Goal: Use online tool/utility: Utilize a website feature to perform a specific function

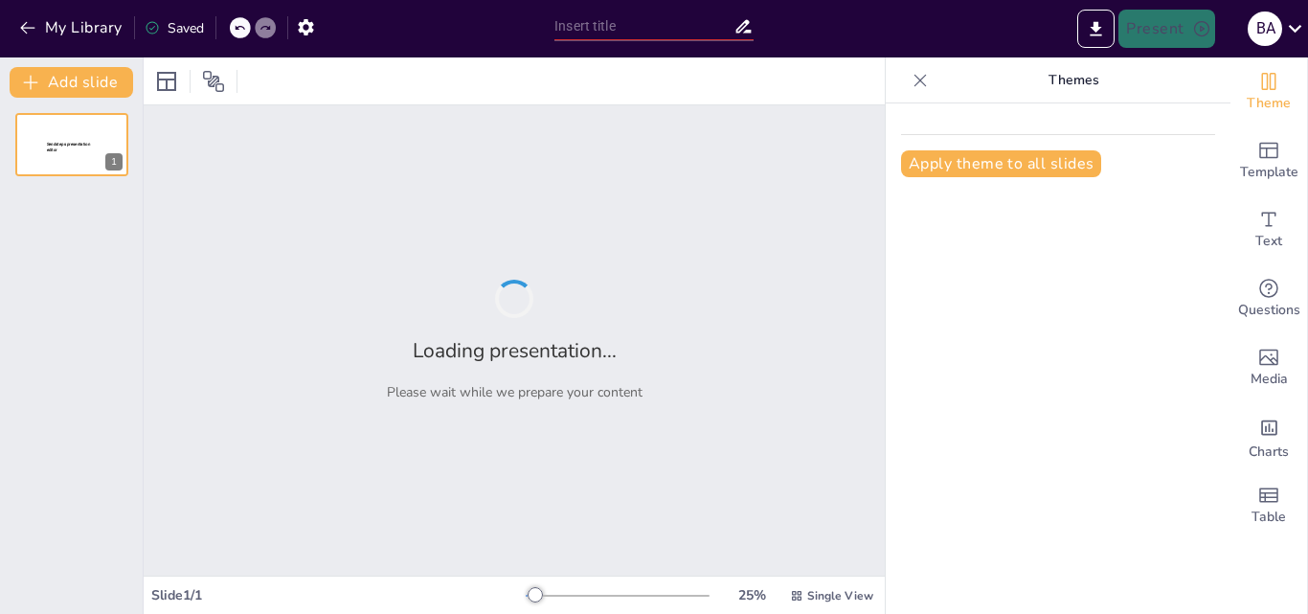
type input "Deneysel Stratejiler: Duygusal Değişim İçin Yola Çıkmak"
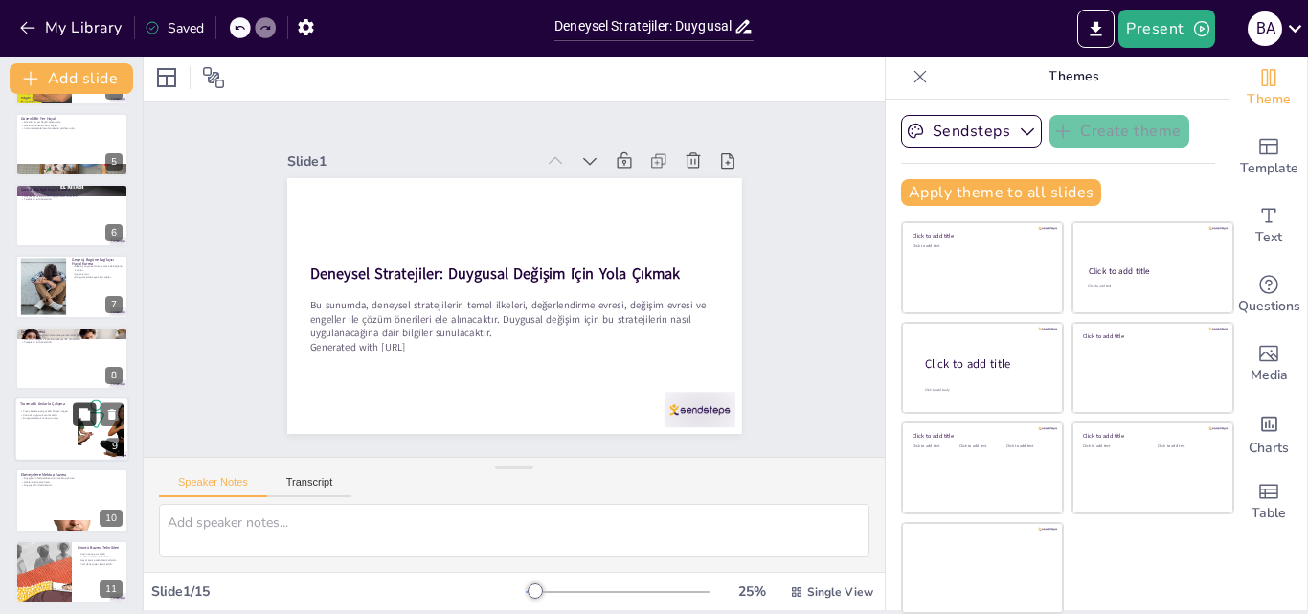
scroll to position [287, 0]
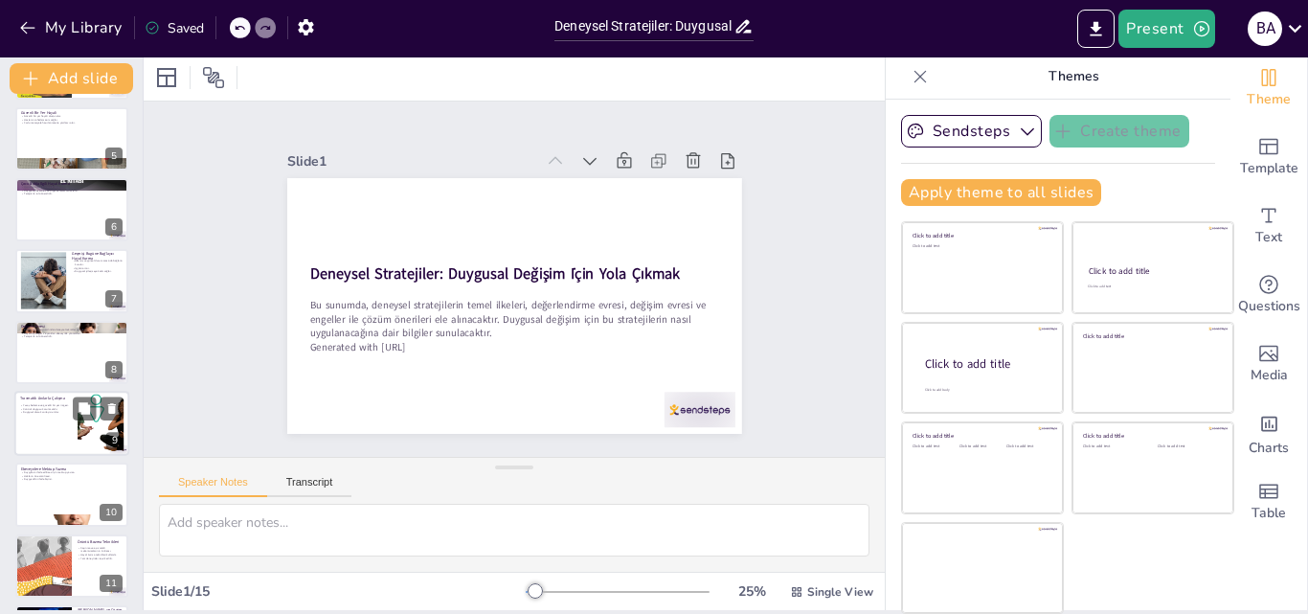
click at [34, 412] on p "Duygusal olarak zorlayıcı anılar." at bounding box center [46, 413] width 52 height 4
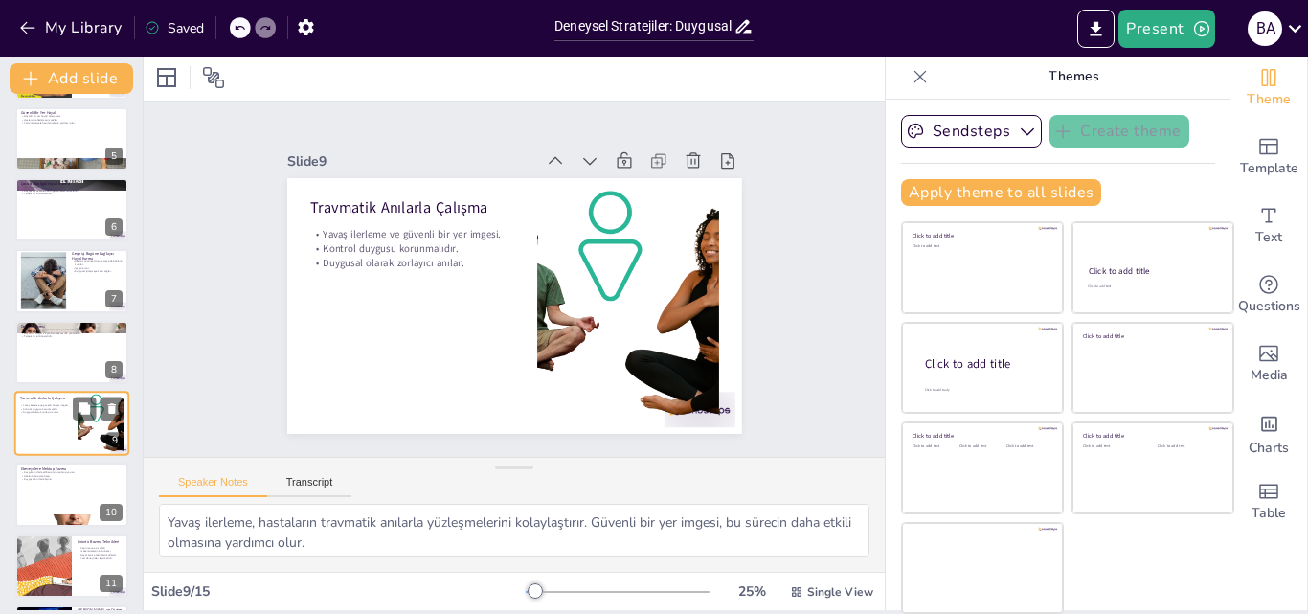
scroll to position [359, 0]
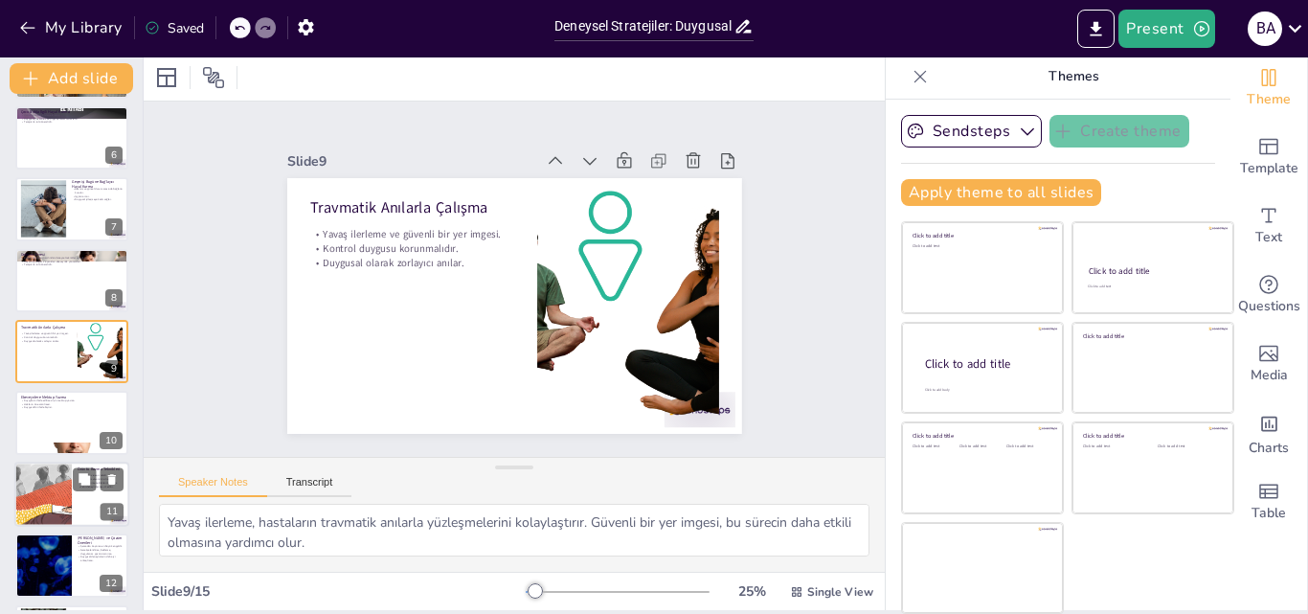
click at [45, 487] on div at bounding box center [43, 494] width 130 height 65
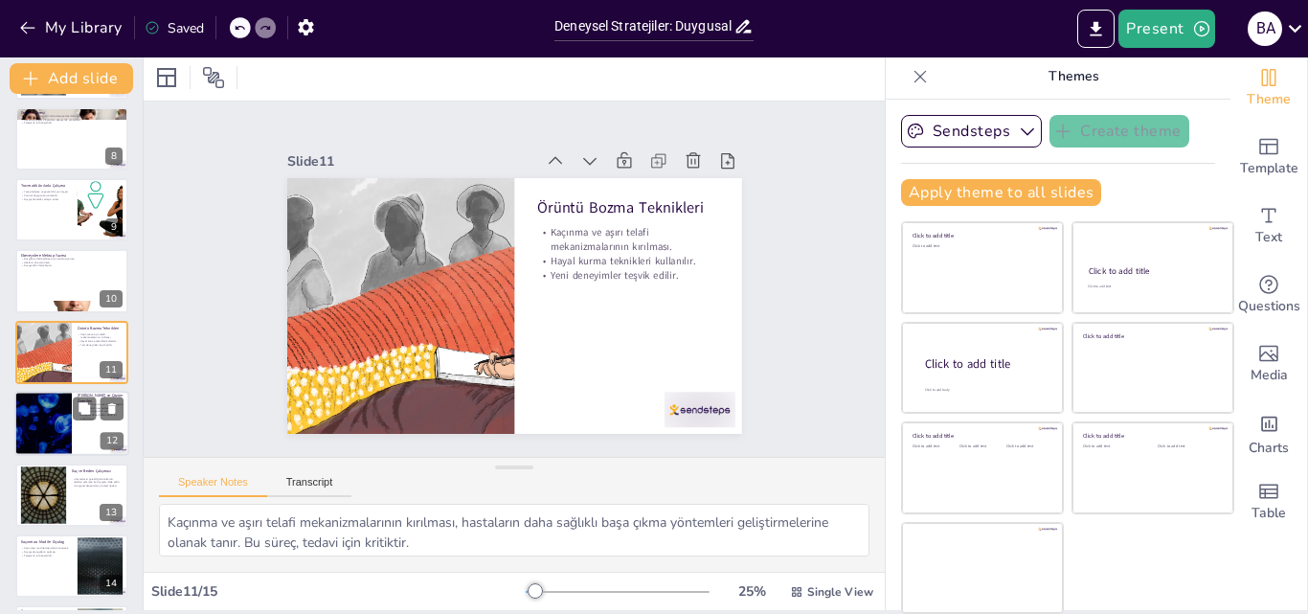
scroll to position [575, 0]
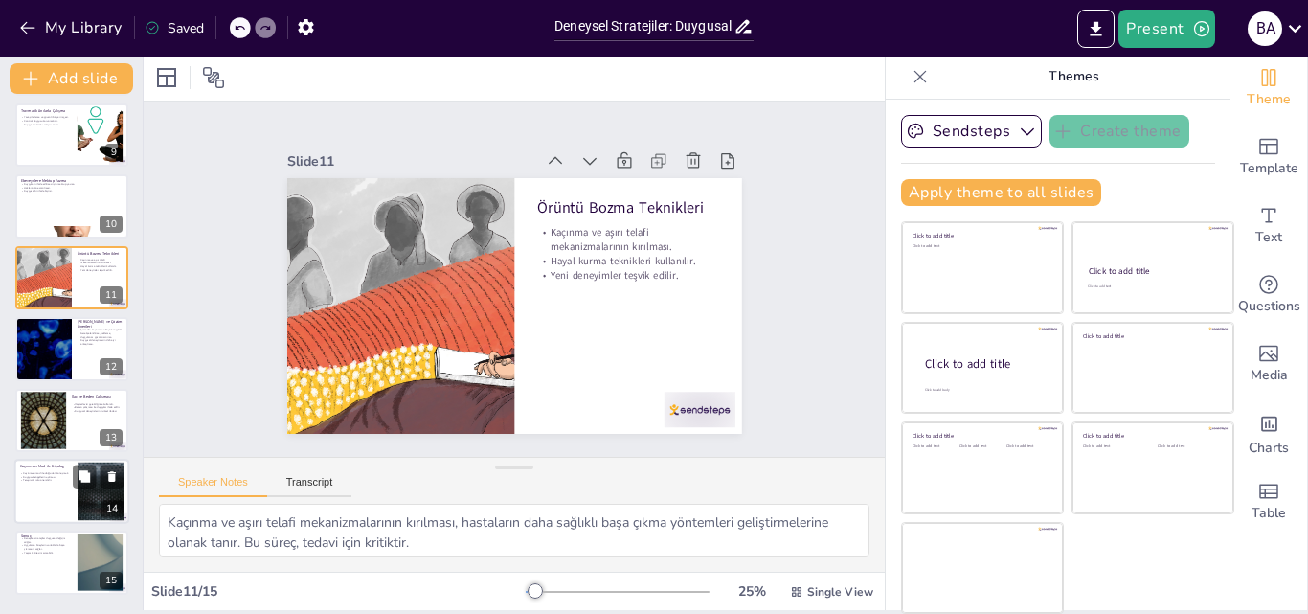
click at [61, 498] on div at bounding box center [71, 491] width 115 height 65
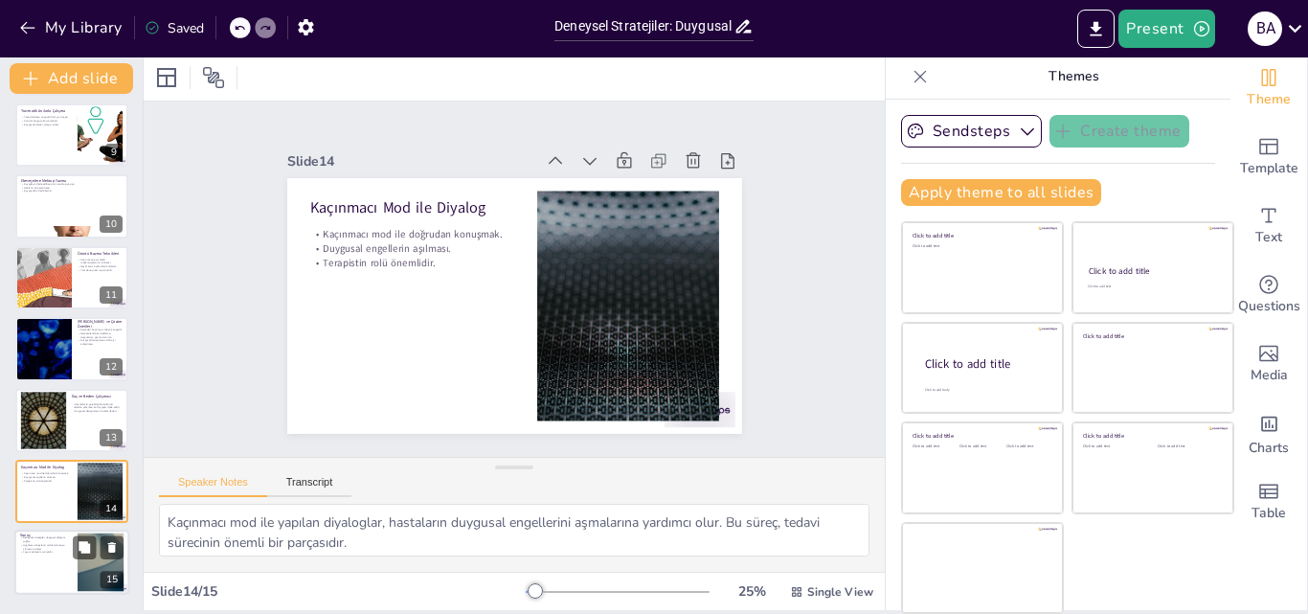
click at [48, 552] on p "Yaşam kalitesini artırabilir." at bounding box center [46, 553] width 52 height 4
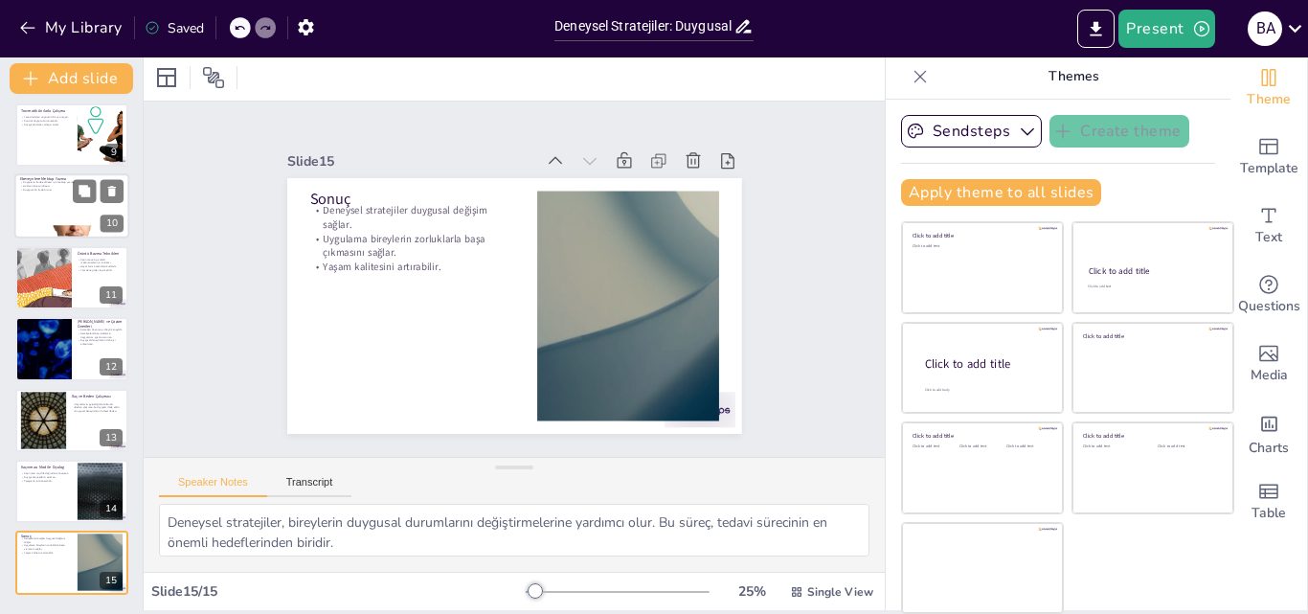
click at [63, 198] on div at bounding box center [71, 206] width 115 height 65
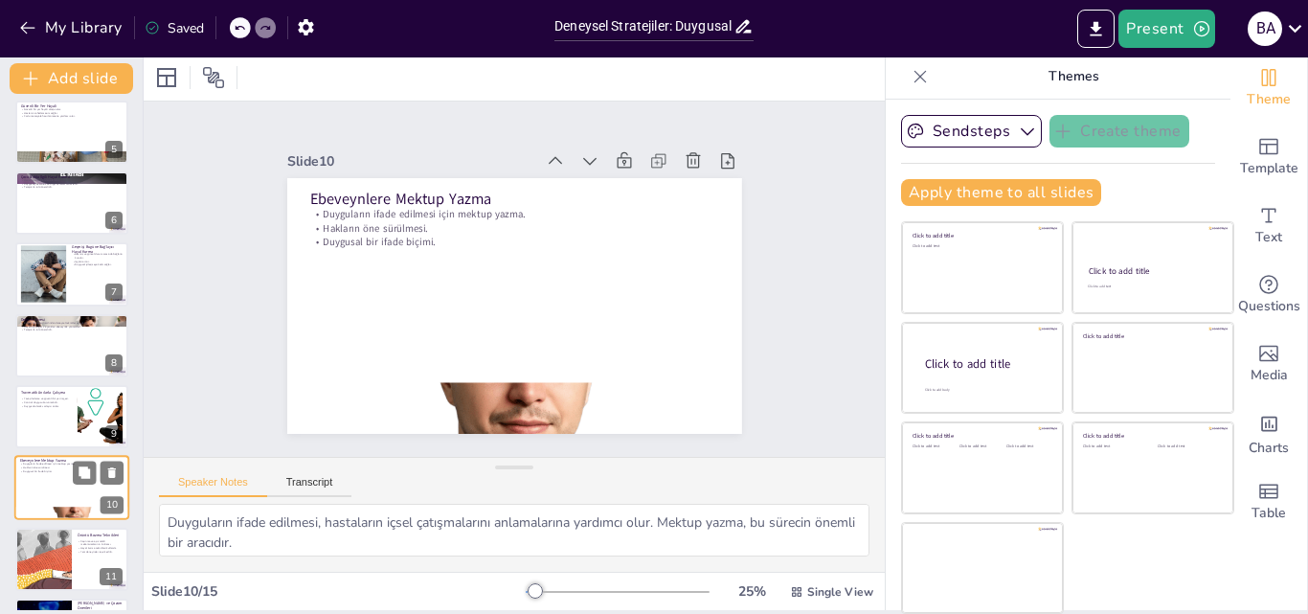
scroll to position [277, 0]
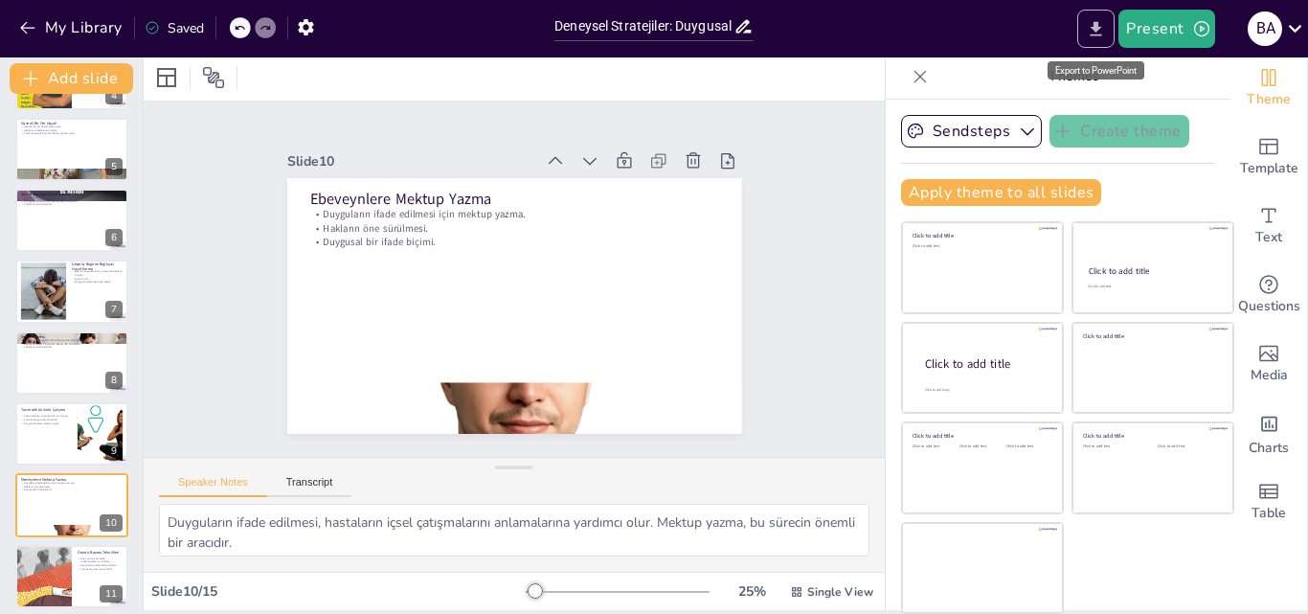
click at [1094, 41] on button "Export to PowerPoint" at bounding box center [1095, 29] width 37 height 38
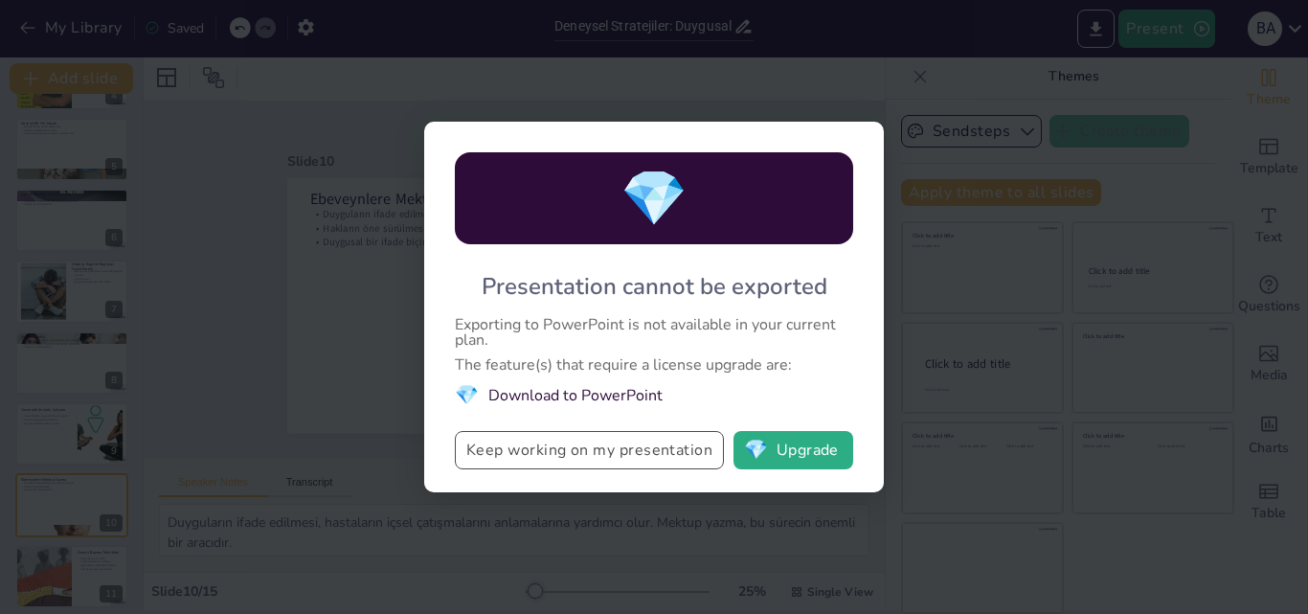
click at [607, 453] on button "Keep working on my presentation" at bounding box center [589, 450] width 269 height 38
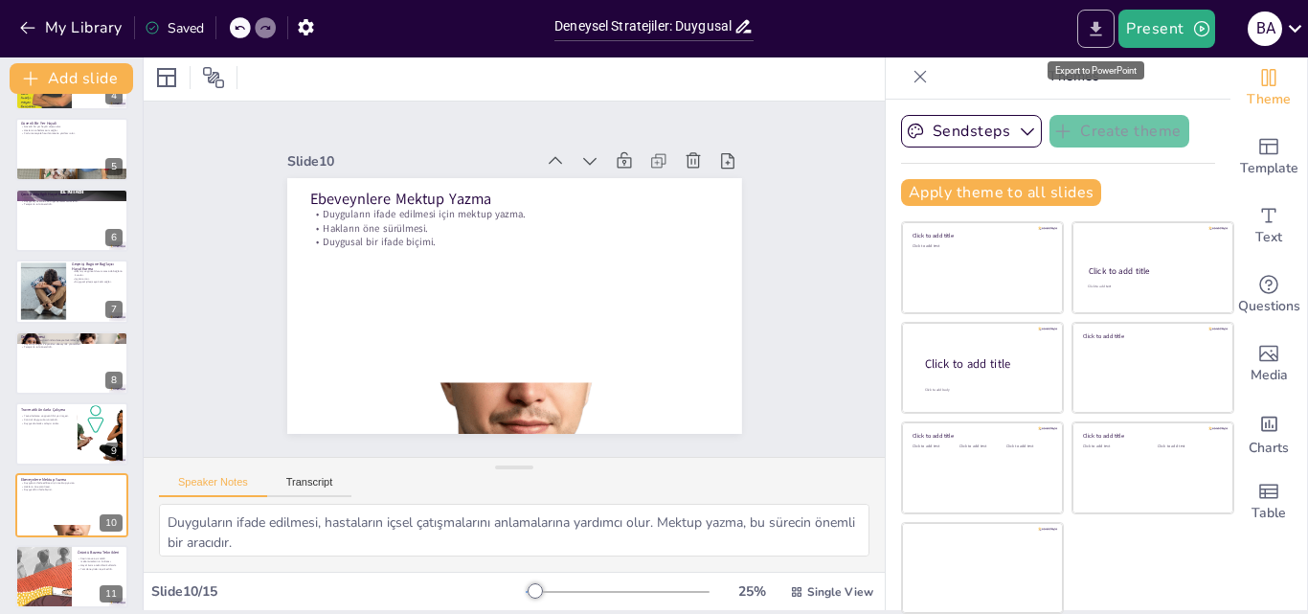
click at [1086, 31] on button "Export to PowerPoint" at bounding box center [1095, 29] width 37 height 38
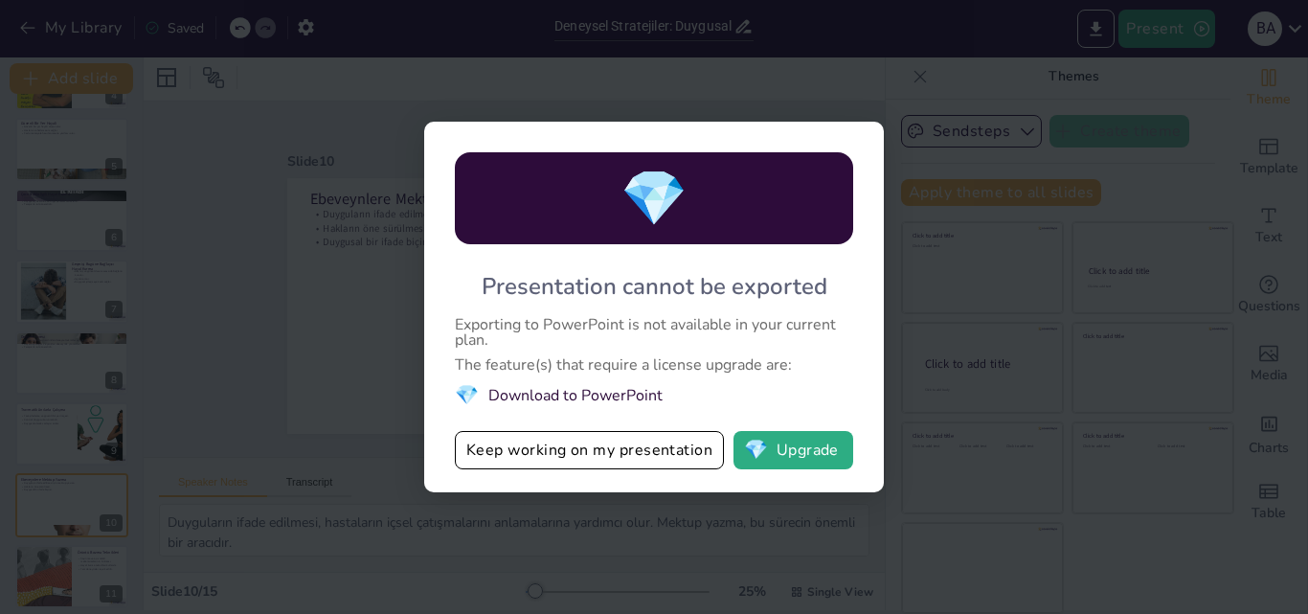
click at [356, 330] on div "💎 Presentation cannot be exported Exporting to PowerPoint is not available in y…" at bounding box center [654, 307] width 1308 height 614
click at [509, 447] on button "Keep working on my presentation" at bounding box center [589, 450] width 269 height 38
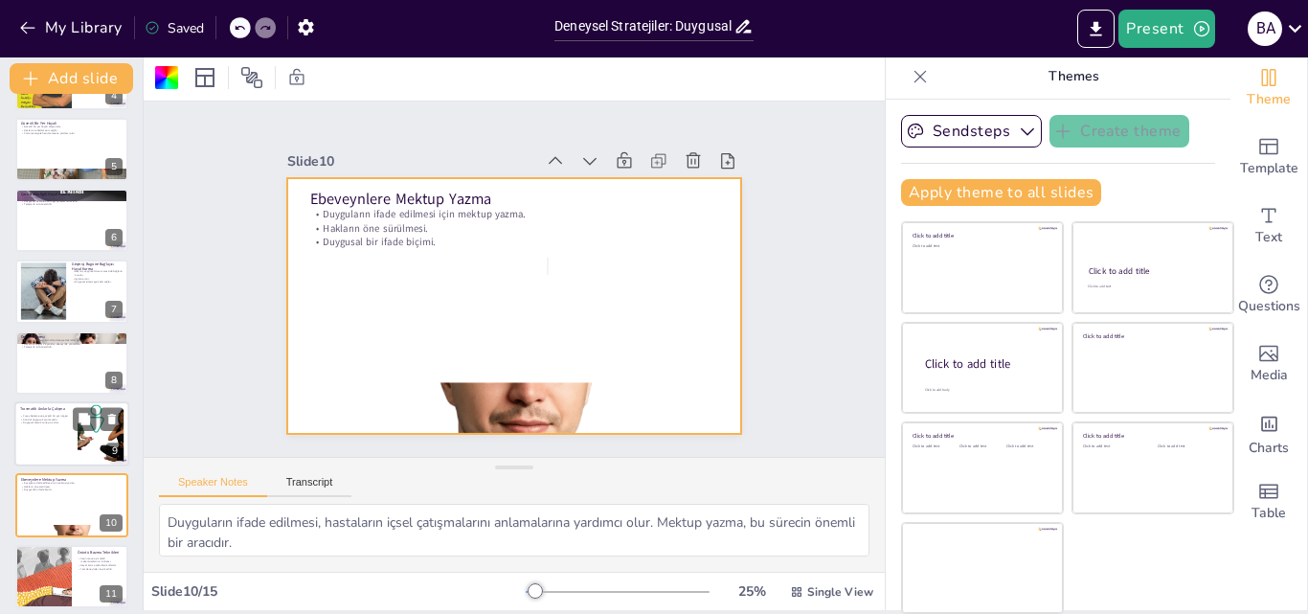
click at [64, 424] on p "Duygusal olarak zorlayıcı anılar." at bounding box center [46, 423] width 52 height 4
type textarea "Yavaş ilerleme, hastaların travmatik anılarla yüzleşmelerini kolaylaştırır. Güv…"
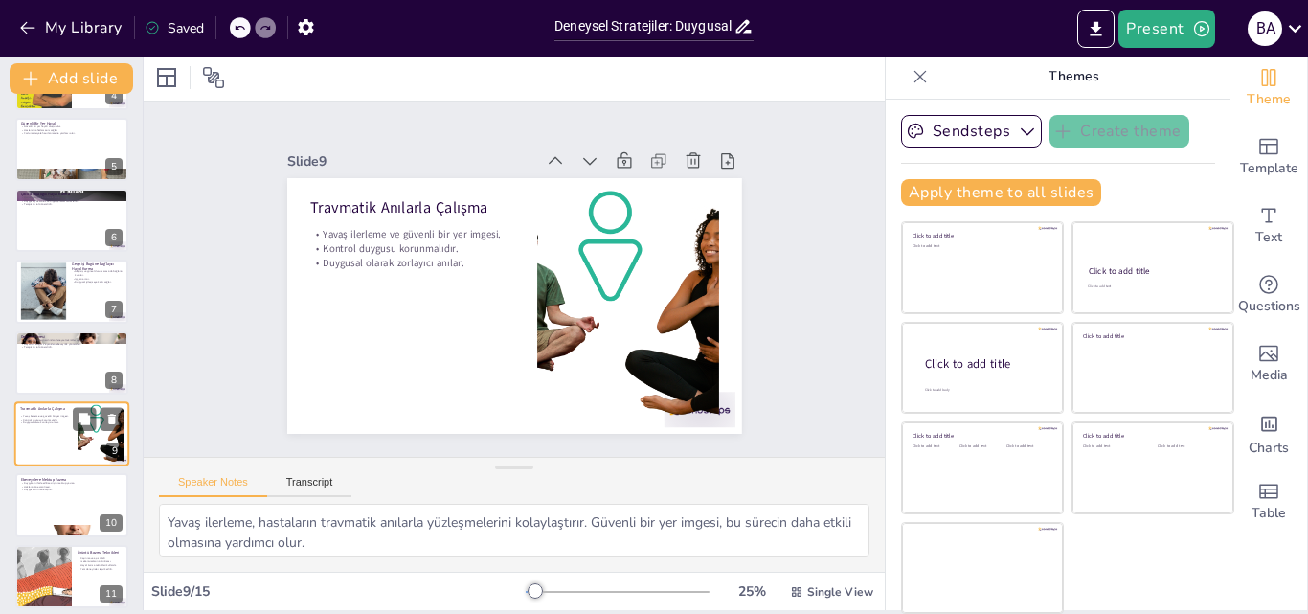
scroll to position [359, 0]
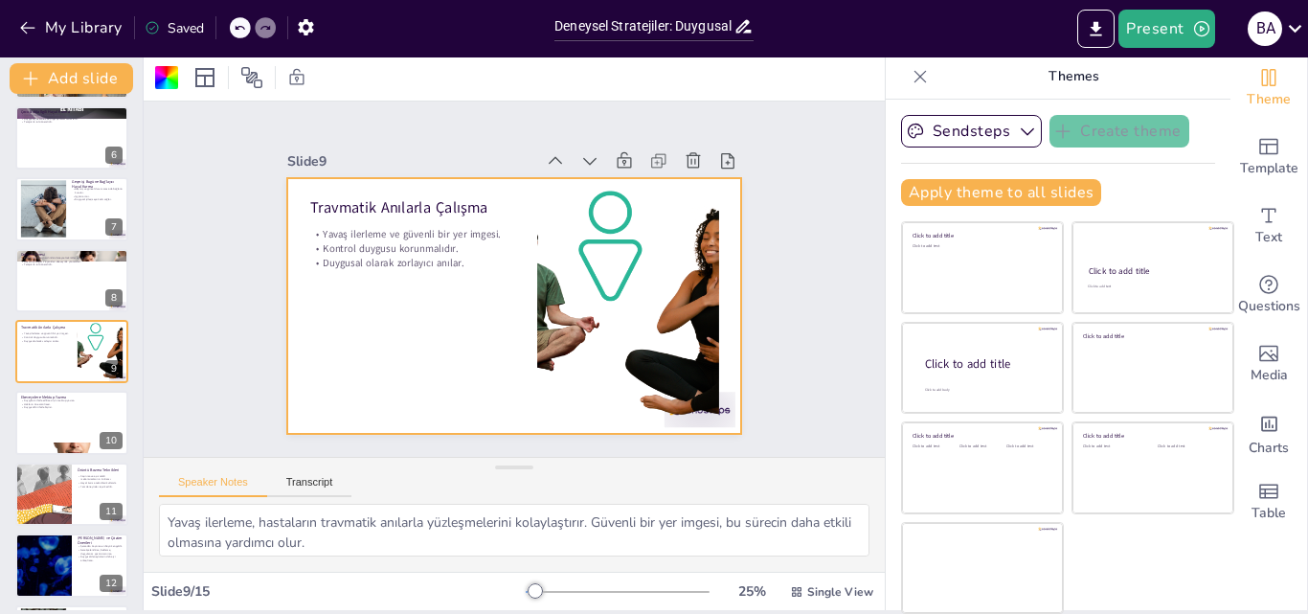
drag, startPoint x: 403, startPoint y: 452, endPoint x: 386, endPoint y: 459, distance: 18.5
click at [386, 459] on div "Speaker Notes Transcript" at bounding box center [514, 481] width 741 height 46
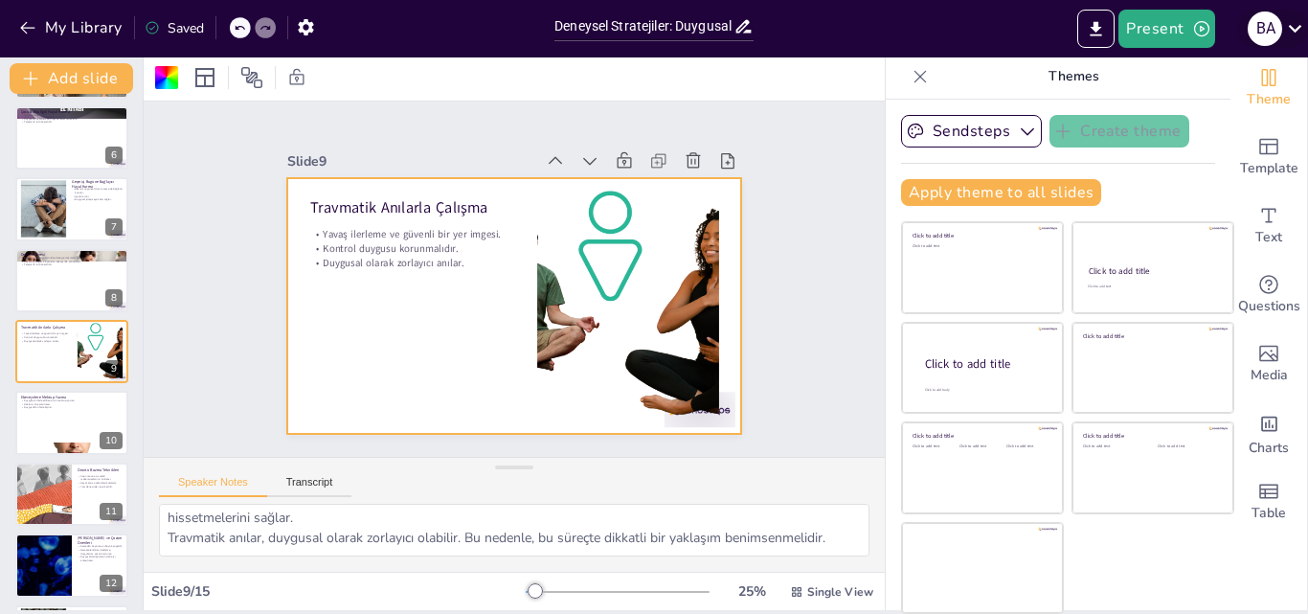
click at [1286, 38] on icon at bounding box center [1295, 28] width 26 height 26
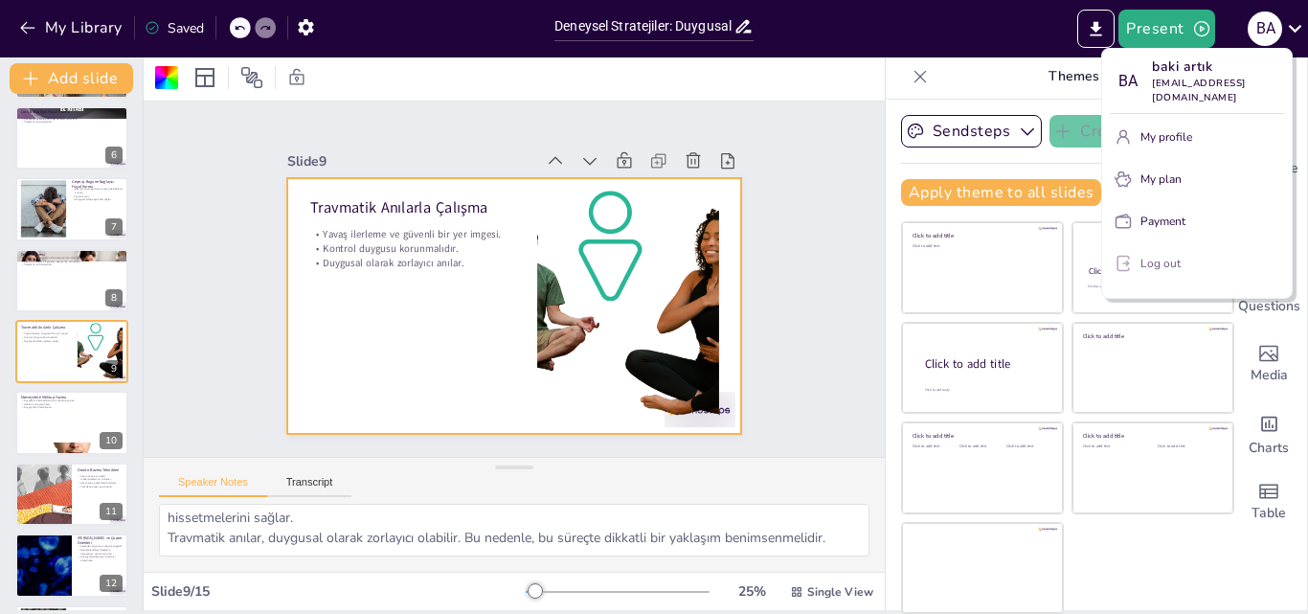
click at [1155, 255] on p "Log out" at bounding box center [1160, 263] width 40 height 17
